Goal: Task Accomplishment & Management: Use online tool/utility

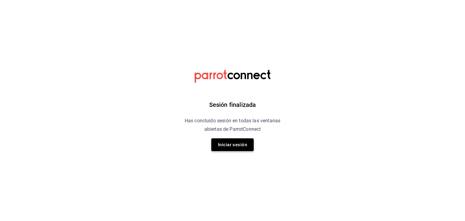
click at [247, 145] on button "Iniciar sesión" at bounding box center [232, 144] width 42 height 13
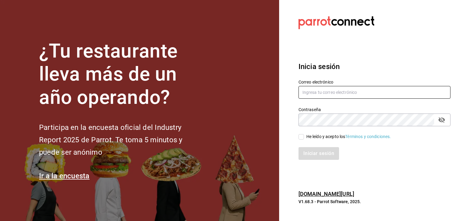
type input "[EMAIL_ADDRESS][DOMAIN_NAME]"
click at [302, 137] on input "He leído y acepto los Términos y condiciones." at bounding box center [301, 136] width 5 height 5
checkbox input "true"
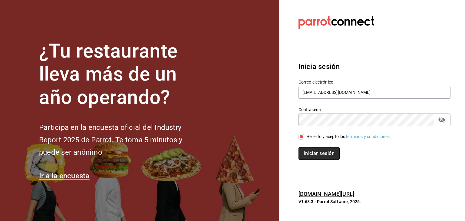
click at [312, 153] on button "Iniciar sesión" at bounding box center [319, 153] width 41 height 13
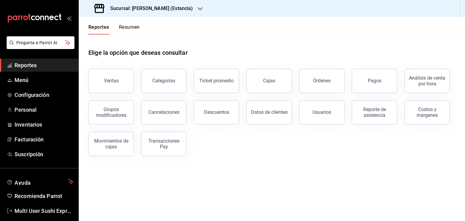
click at [168, 10] on h3 "Sucursal: Genki Poke (Estancia)" at bounding box center [149, 8] width 88 height 7
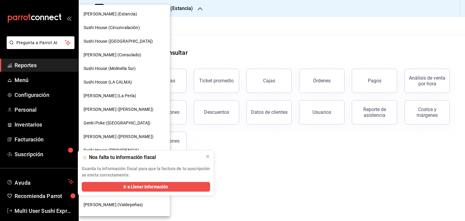
click at [115, 42] on span "Sushi House (Galicia)" at bounding box center [118, 41] width 69 height 6
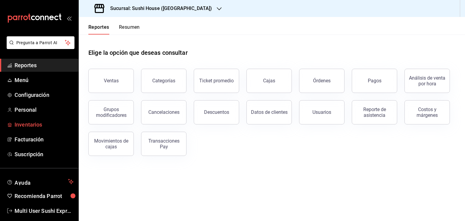
click at [37, 124] on span "Inventarios" at bounding box center [44, 125] width 59 height 8
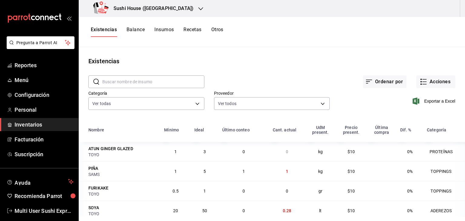
click at [219, 32] on button "Otros" at bounding box center [217, 32] width 12 height 10
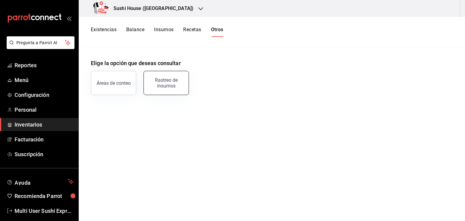
click at [161, 84] on div "Rastreo de insumos" at bounding box center [167, 83] width 38 height 12
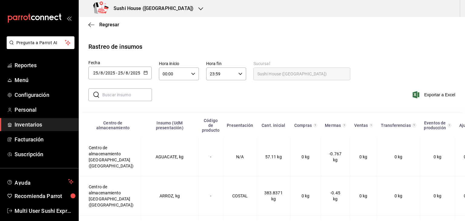
click at [143, 72] on div "2025-08-25 25 / 8 / 2025 - 2025-08-25 25 / 8 / 2025" at bounding box center [119, 73] width 63 height 13
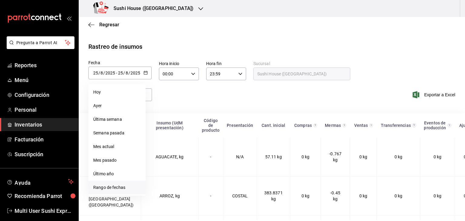
click at [110, 187] on li "Rango de fechas" at bounding box center [116, 188] width 57 height 14
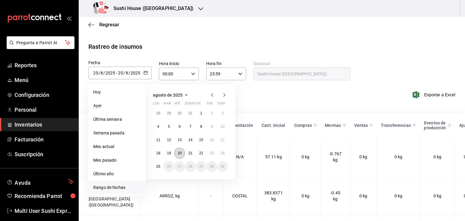
click at [179, 152] on abbr "20" at bounding box center [180, 153] width 4 height 4
type input "2025-08-20"
type input "20"
type input "2025-08-20"
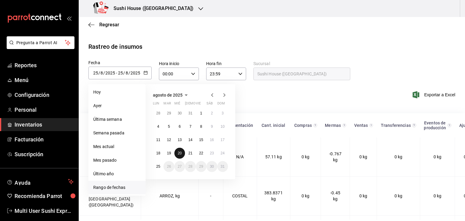
type input "20"
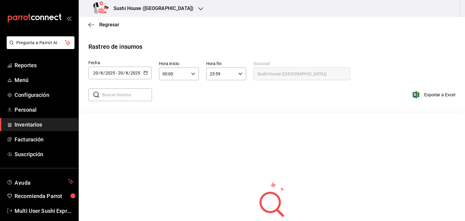
click at [147, 72] on icon "button" at bounding box center [146, 73] width 4 height 4
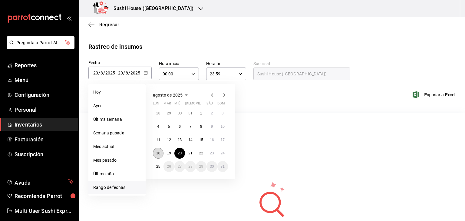
click at [158, 153] on abbr "18" at bounding box center [158, 153] width 4 height 4
type input "2025-08-18"
type input "18"
type input "2025-08-18"
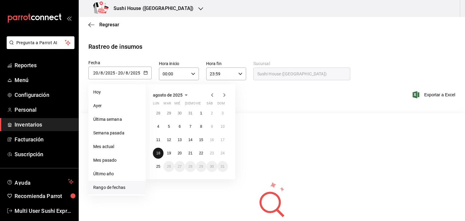
type input "18"
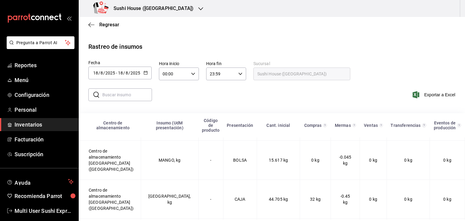
scroll to position [80, 0]
